Goal: Check status: Check status

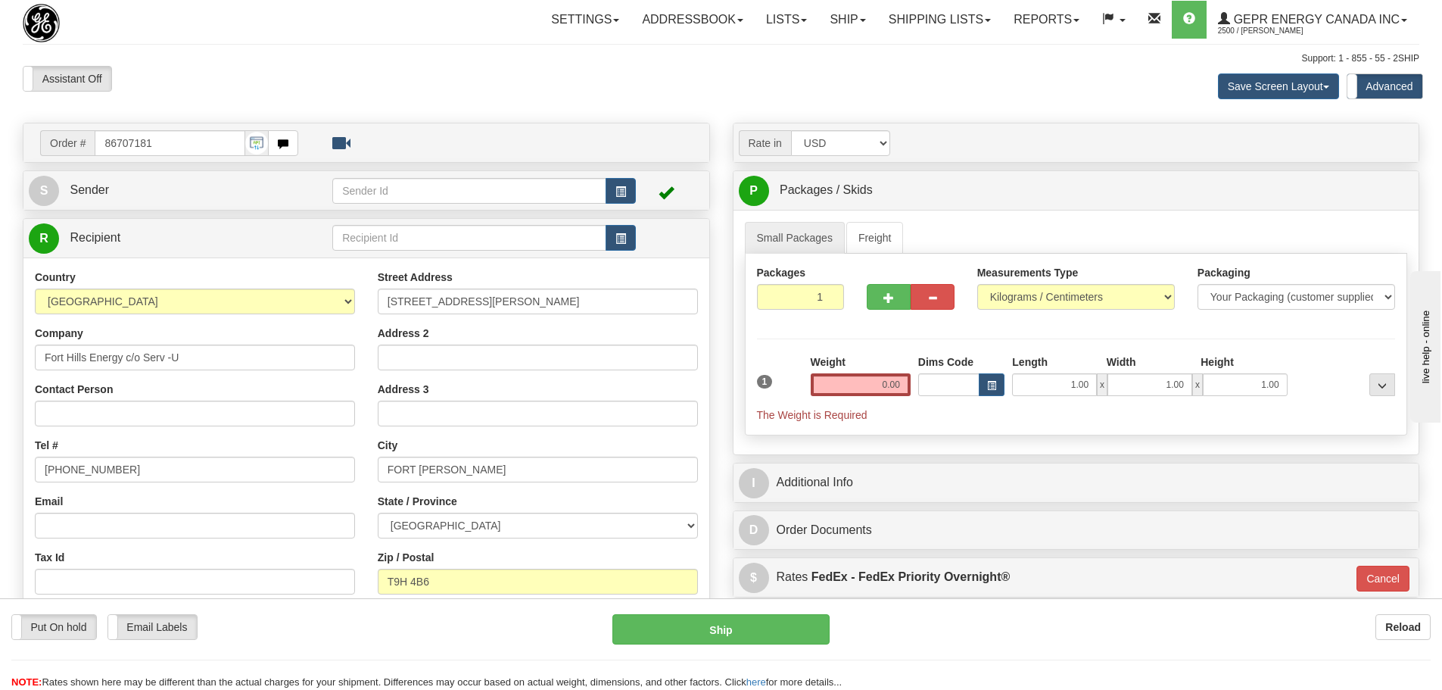
click at [466, 95] on div "Assistant On Assistant Off Do a return Do a return Previous Next Save Screen La…" at bounding box center [721, 86] width 1420 height 41
click at [932, 33] on link "Shipping lists" at bounding box center [940, 20] width 125 height 38
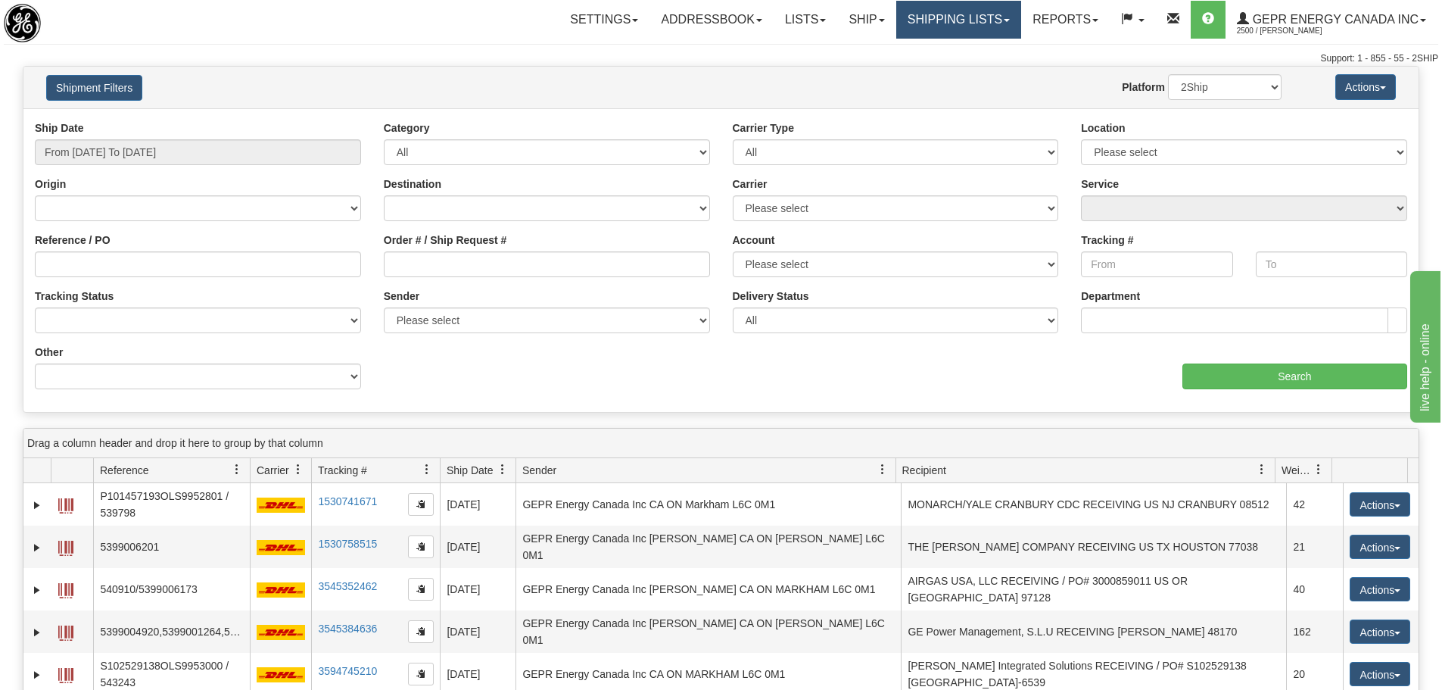
click at [967, 9] on link "Shipping lists" at bounding box center [958, 20] width 125 height 38
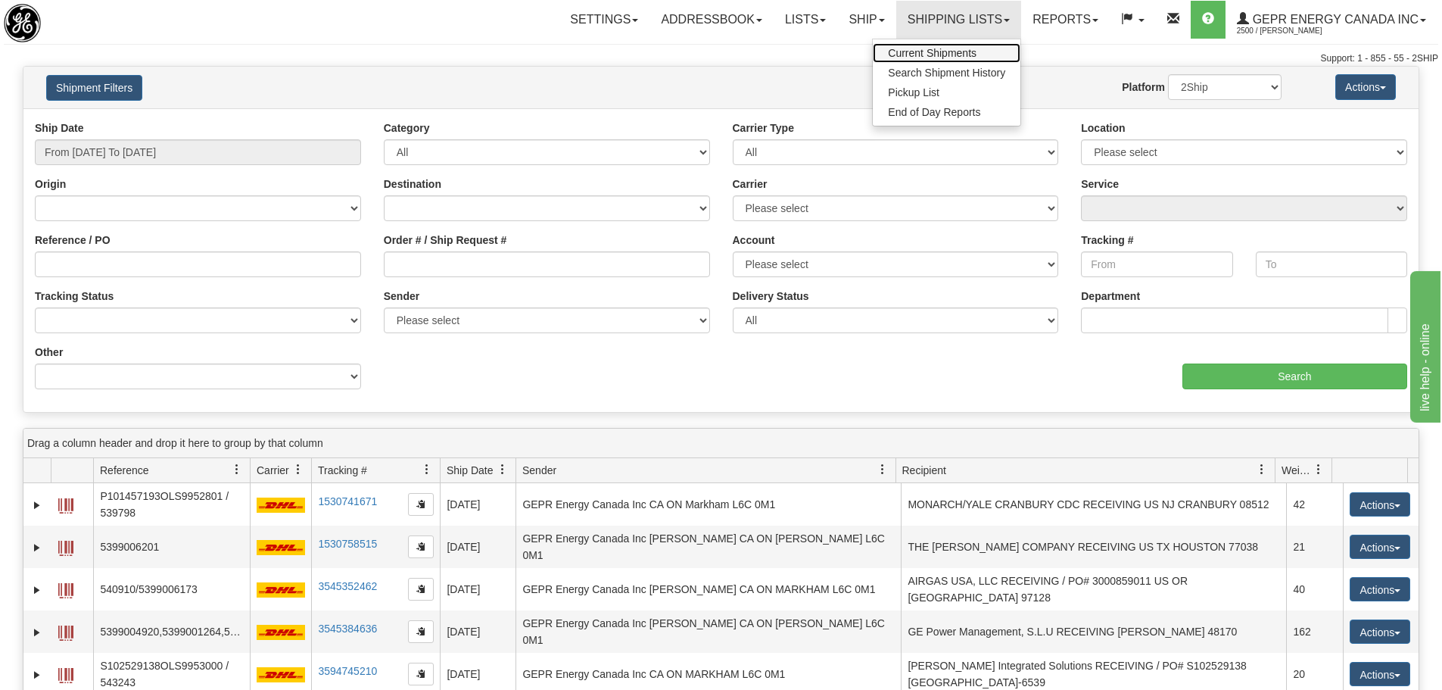
click at [921, 54] on span "Current Shipments" at bounding box center [932, 53] width 89 height 12
